Goal: Use online tool/utility: Utilize a website feature to perform a specific function

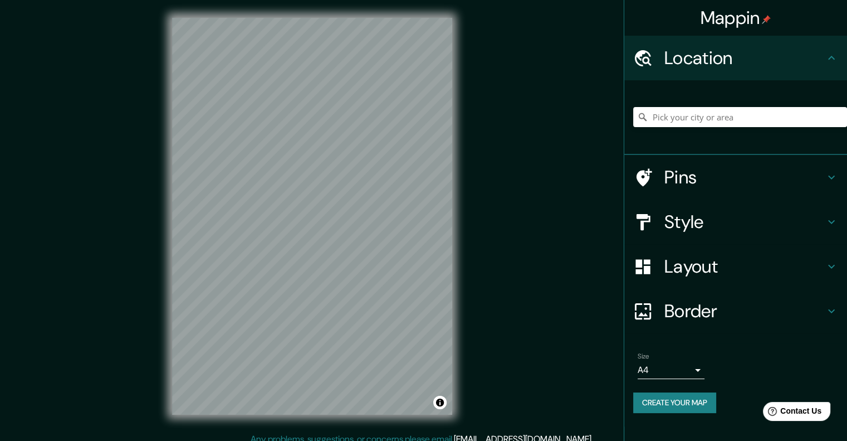
click at [682, 223] on h4 "Style" at bounding box center [745, 222] width 160 height 22
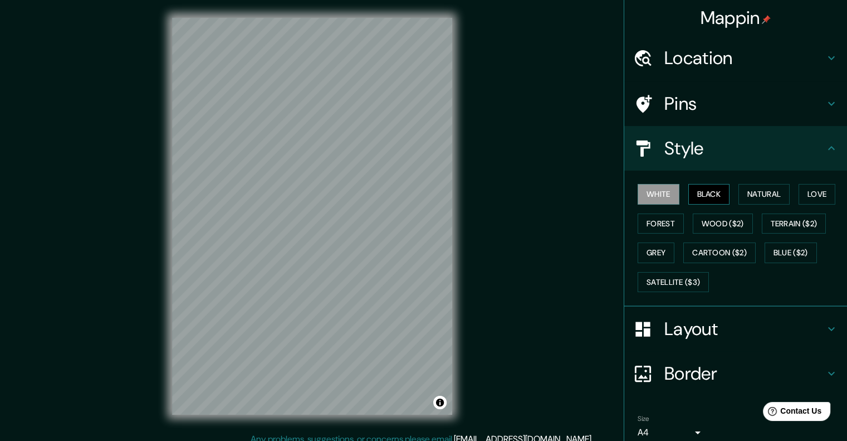
click at [689, 193] on button "Black" at bounding box center [710, 194] width 42 height 21
click at [677, 62] on h4 "Location" at bounding box center [745, 58] width 160 height 22
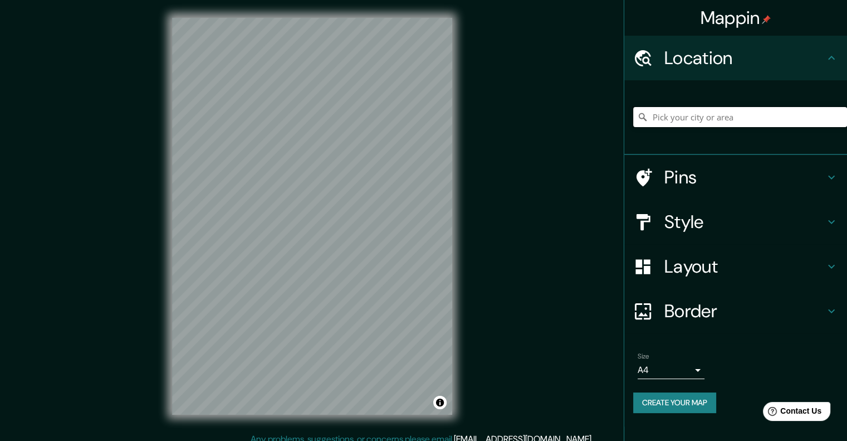
click at [686, 123] on input "Pick your city or area" at bounding box center [741, 117] width 214 height 20
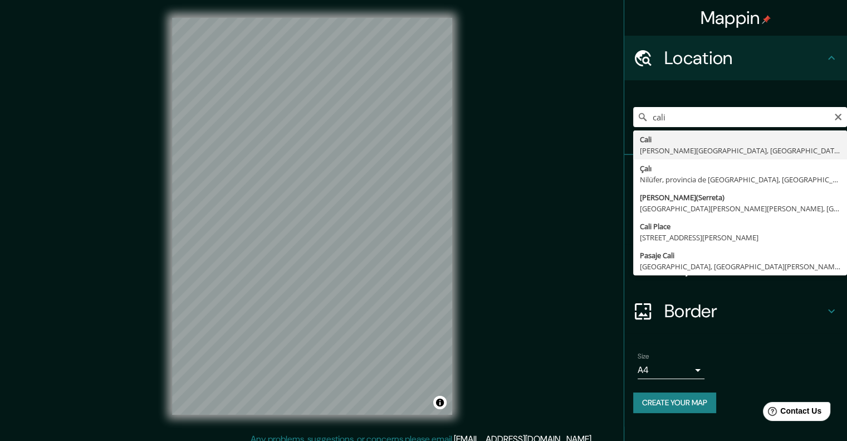
type input "[GEOGRAPHIC_DATA], [PERSON_NAME][GEOGRAPHIC_DATA], [GEOGRAPHIC_DATA]"
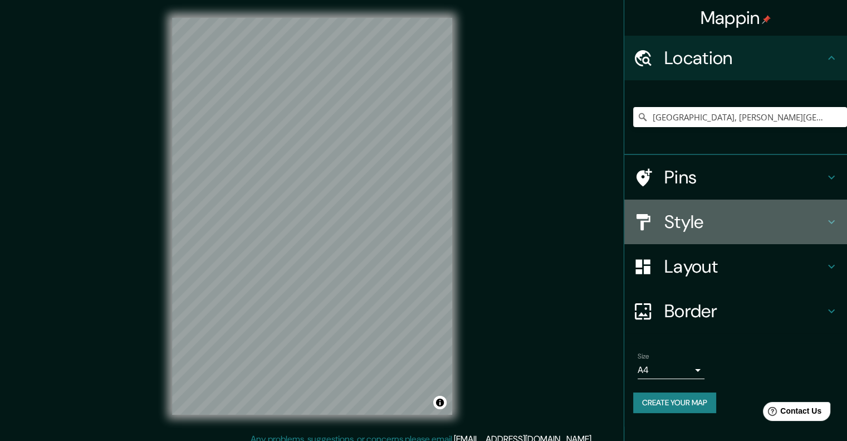
click at [708, 227] on h4 "Style" at bounding box center [745, 222] width 160 height 22
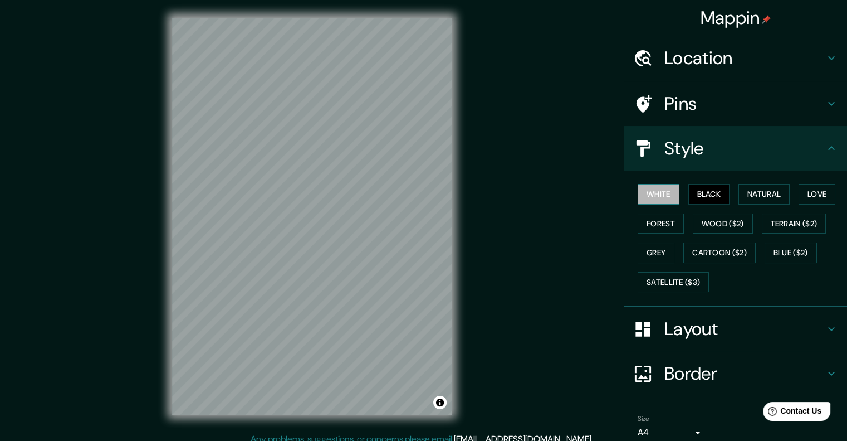
click at [667, 201] on button "White" at bounding box center [659, 194] width 42 height 21
click at [650, 251] on button "Grey" at bounding box center [656, 252] width 37 height 21
click at [457, 368] on div "© Mapbox © OpenStreetMap Improve this map" at bounding box center [312, 216] width 316 height 432
click at [213, 417] on div "© Mapbox © OpenStreetMap Improve this map" at bounding box center [312, 216] width 316 height 432
click at [366, 440] on html "Mappin Location [GEOGRAPHIC_DATA], [PERSON_NAME][GEOGRAPHIC_DATA], [GEOGRAPHIC_…" at bounding box center [423, 220] width 847 height 441
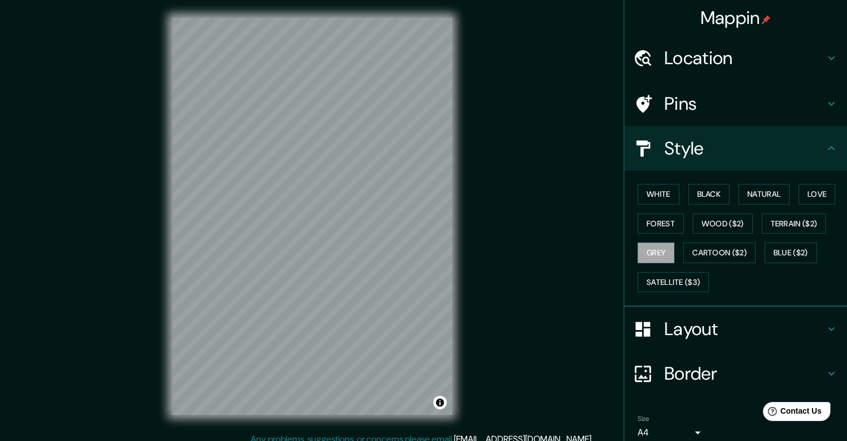
click at [422, 440] on html "Mappin Location [GEOGRAPHIC_DATA], [PERSON_NAME][GEOGRAPHIC_DATA], [GEOGRAPHIC_…" at bounding box center [423, 220] width 847 height 441
click at [357, 7] on div "© Mapbox © OpenStreetMap Improve this map" at bounding box center [312, 216] width 316 height 432
click at [764, 196] on button "Natural" at bounding box center [764, 194] width 51 height 21
